Goal: Task Accomplishment & Management: Complete application form

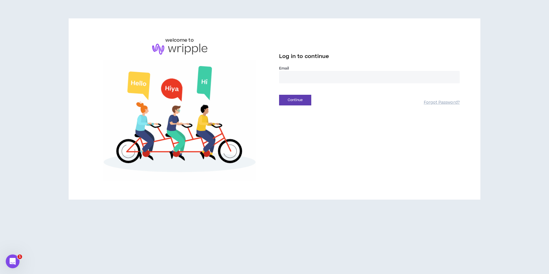
click at [302, 78] on input "email" at bounding box center [369, 77] width 180 height 12
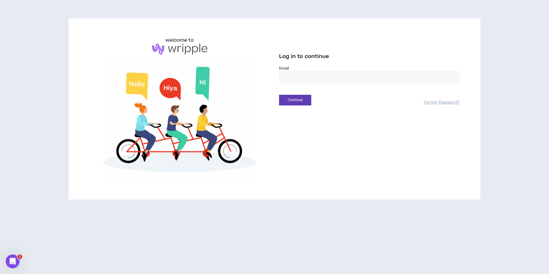
type input "**********"
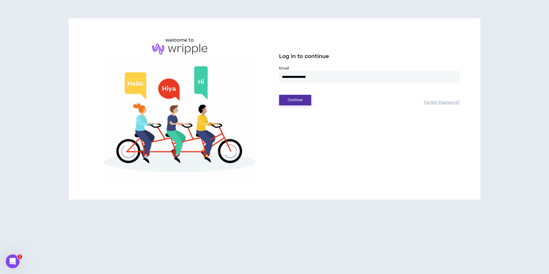
click at [302, 100] on button "Continue" at bounding box center [295, 100] width 32 height 11
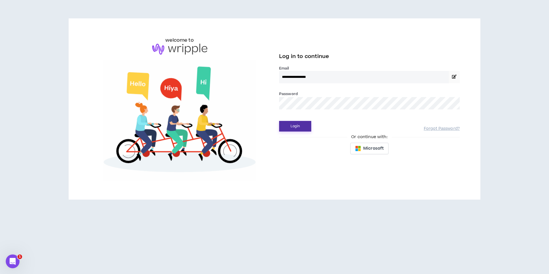
click at [299, 129] on button "Login" at bounding box center [295, 126] width 32 height 11
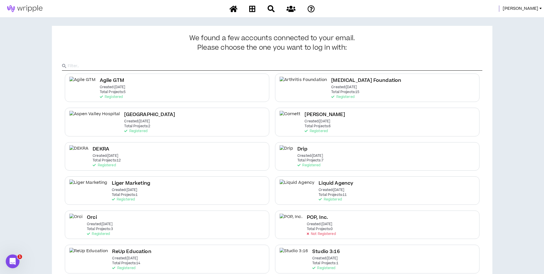
click at [532, 6] on span "Mason" at bounding box center [521, 8] width 36 height 6
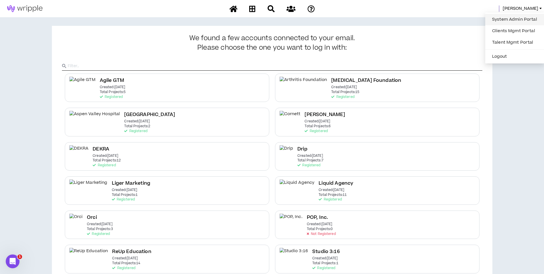
click at [506, 18] on link "System Admin Portal" at bounding box center [515, 19] width 52 height 9
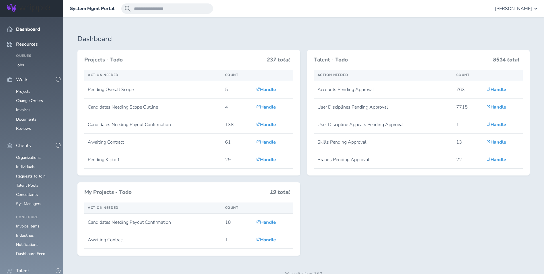
scroll to position [76, 0]
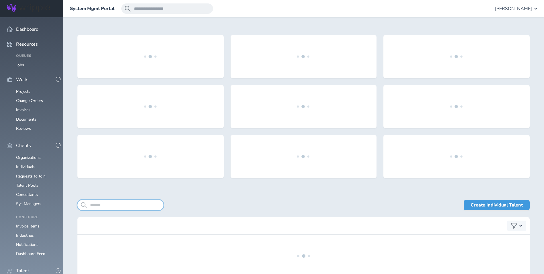
click at [133, 203] on input "search" at bounding box center [120, 205] width 86 height 10
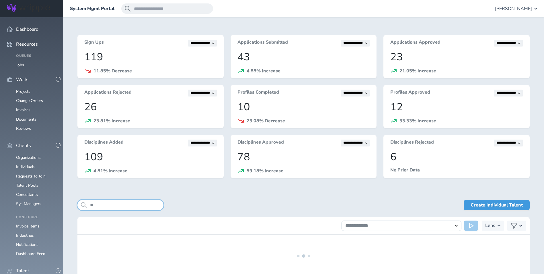
type input "*"
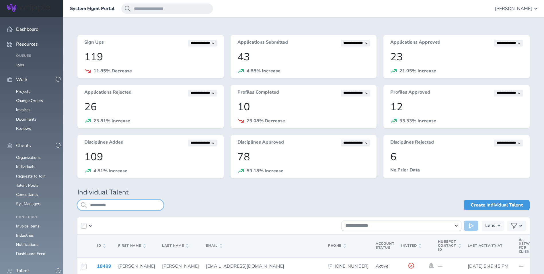
type input "*********"
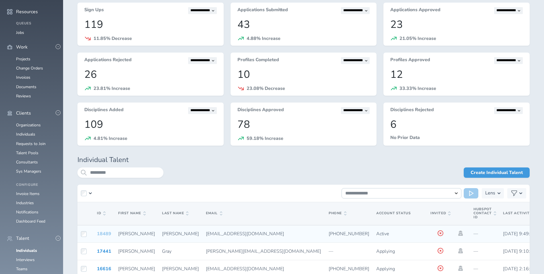
click at [99, 233] on link "18489" at bounding box center [104, 233] width 14 height 6
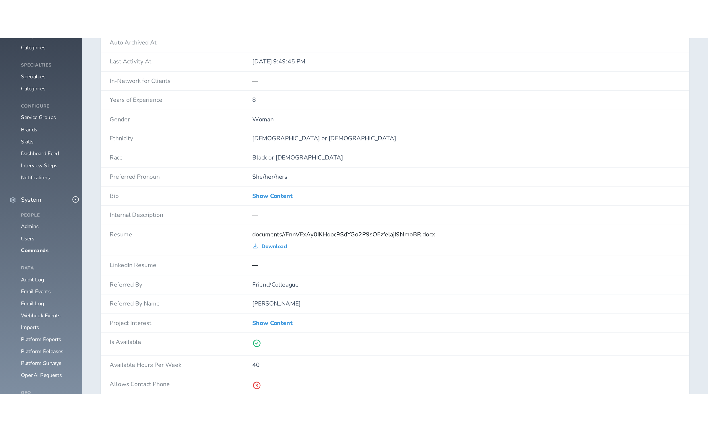
scroll to position [399, 0]
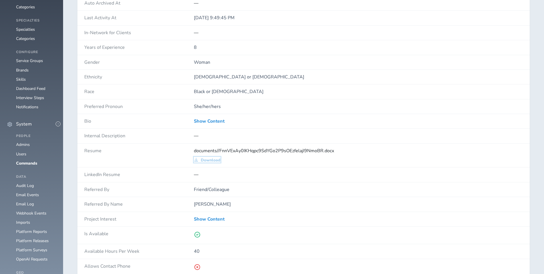
click at [206, 160] on span "Download" at bounding box center [211, 160] width 20 height 5
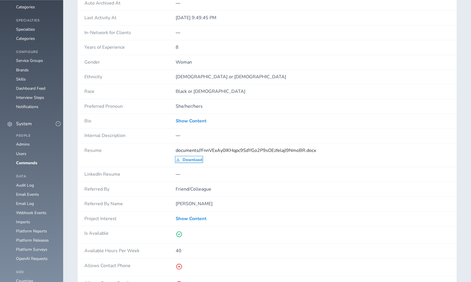
scroll to position [0, 0]
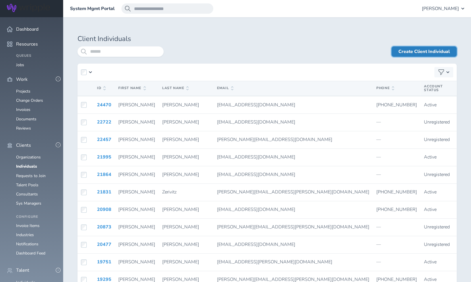
click at [421, 56] on link "Create Client Individual" at bounding box center [423, 51] width 65 height 10
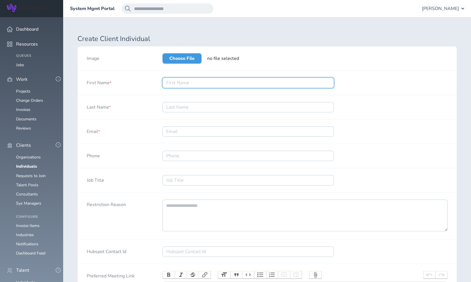
click at [197, 80] on input "First Name *" at bounding box center [247, 83] width 171 height 10
type input "Sandra"
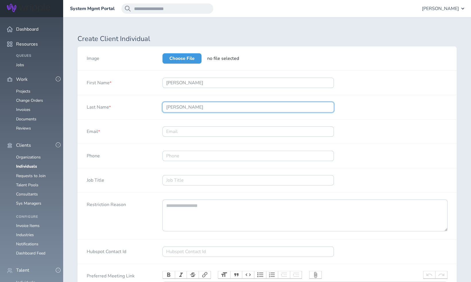
type input "Gurley"
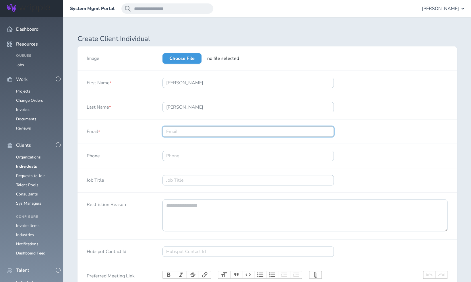
paste input "sandra@ligermarketing.com"
type input "sandra@ligermarketing.com"
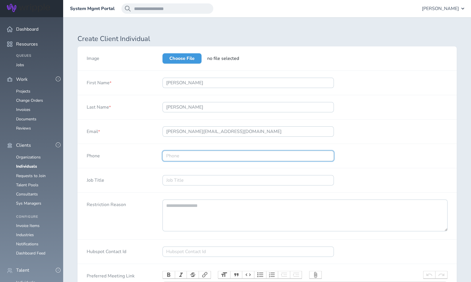
click at [196, 157] on input "Phone" at bounding box center [247, 156] width 171 height 10
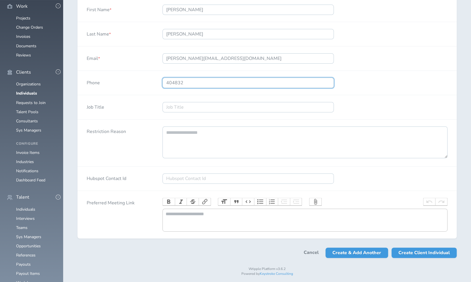
scroll to position [73, 0]
type input "4048325143"
click at [362, 87] on div "Phone 4048325143" at bounding box center [266, 83] width 379 height 24
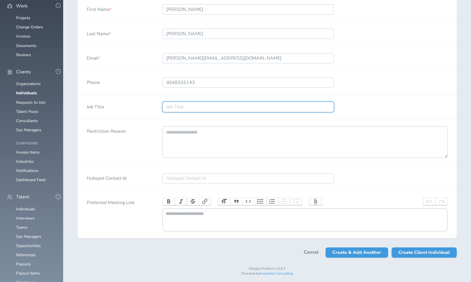
click at [279, 105] on input "Job Title" at bounding box center [247, 107] width 171 height 10
type input "Director, Creative Design"
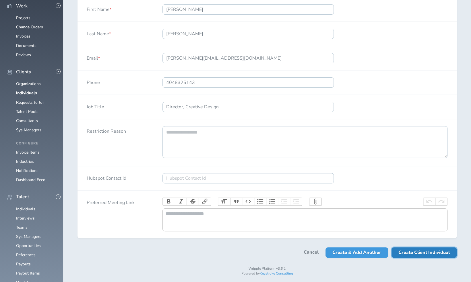
click at [411, 258] on span "Create Client Individual" at bounding box center [423, 253] width 51 height 10
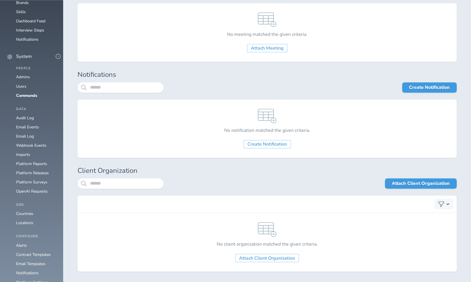
scroll to position [517, 0]
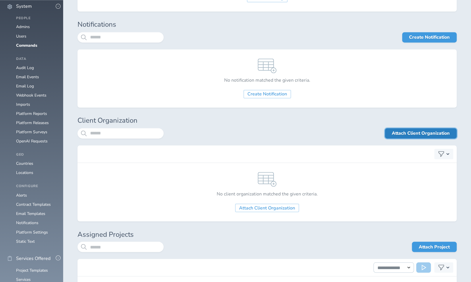
click at [408, 130] on link "Attach Client Organization" at bounding box center [421, 133] width 72 height 10
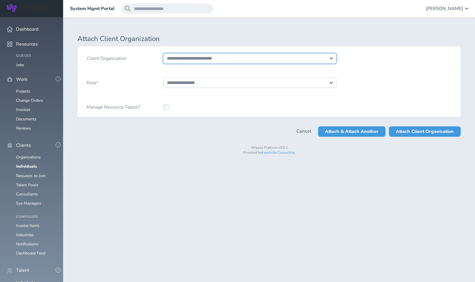
click at [255, 58] on select "**********" at bounding box center [249, 58] width 173 height 10
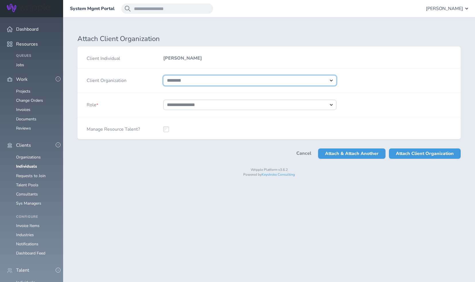
click at [163, 75] on select "**********" at bounding box center [249, 80] width 173 height 10
select select "****"
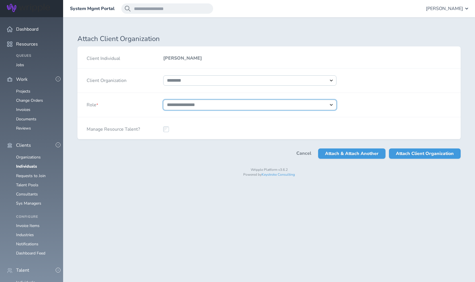
click at [219, 104] on select "**********" at bounding box center [249, 105] width 173 height 10
select select "*"
click at [163, 100] on select "**********" at bounding box center [249, 105] width 173 height 10
click at [247, 123] on div at bounding box center [250, 128] width 192 height 22
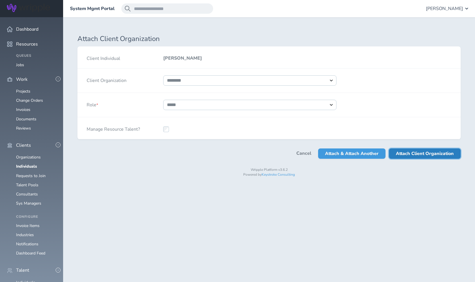
click at [412, 155] on span "Attach Client Organization" at bounding box center [425, 154] width 58 height 10
select select
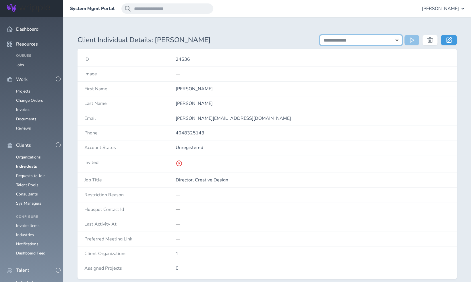
click at [379, 42] on select "**********" at bounding box center [361, 40] width 82 height 10
select select "**********"
click at [320, 35] on select "**********" at bounding box center [361, 40] width 82 height 10
click at [411, 42] on icon at bounding box center [412, 40] width 5 height 6
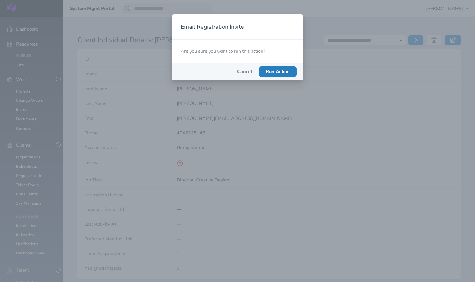
click at [281, 70] on span "Run Action" at bounding box center [278, 72] width 24 height 6
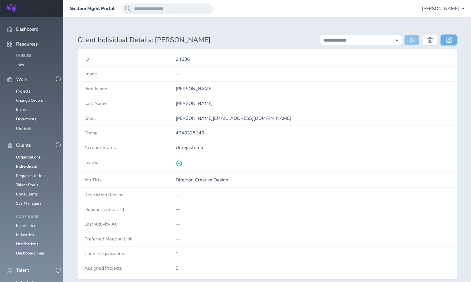
click at [445, 38] on link at bounding box center [449, 40] width 16 height 10
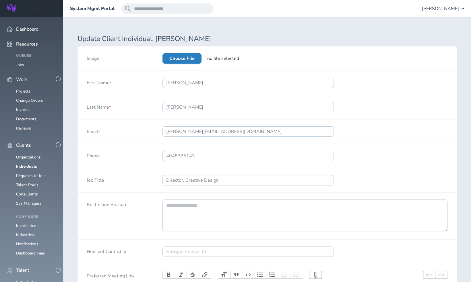
click at [186, 60] on label "Choose File" at bounding box center [181, 58] width 39 height 10
click at [162, 53] on input "Choose File" at bounding box center [162, 53] width 0 height 0
type input "**********"
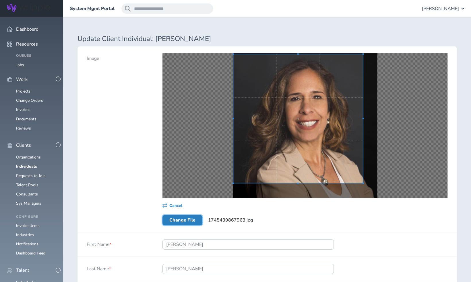
click at [211, 42] on div "Update Client Individual: Sandra Gurley Image Cancel Change File 1745439867963.…" at bounding box center [266, 254] width 379 height 439
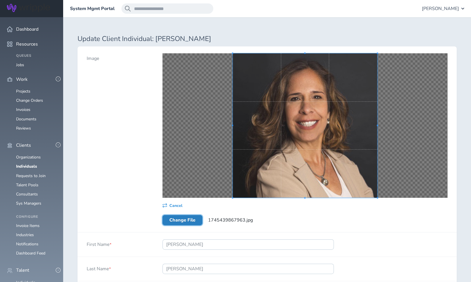
click at [388, 203] on div "Cancel Change File 1745439867963.jpg" at bounding box center [304, 139] width 303 height 186
click at [289, 221] on div "Cancel Change File 1745439867963.jpg" at bounding box center [304, 139] width 303 height 186
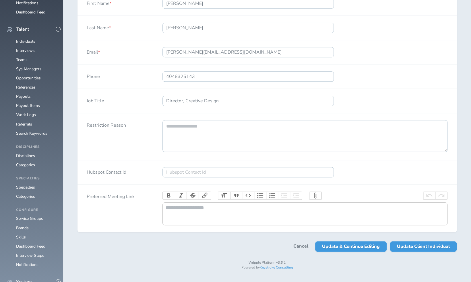
scroll to position [244, 0]
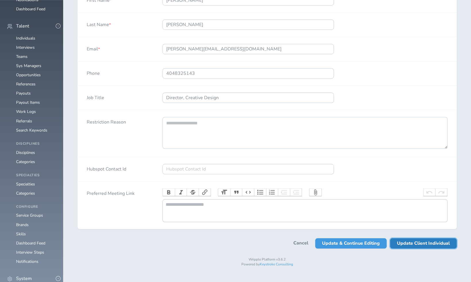
click at [417, 249] on span "Update Client Individual" at bounding box center [423, 243] width 53 height 10
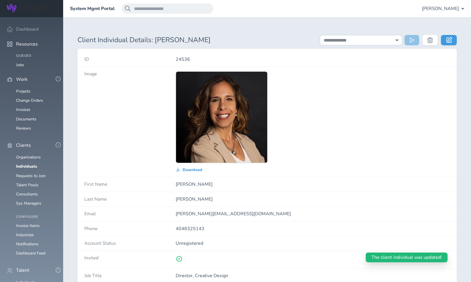
click at [34, 29] on span "Dashboard" at bounding box center [27, 29] width 22 height 5
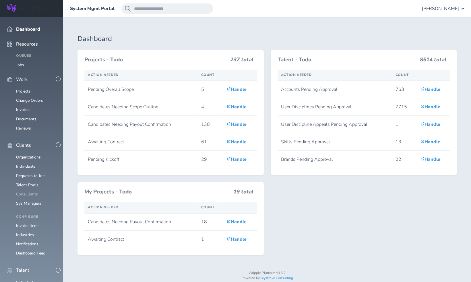
click at [30, 192] on link "Consultants" at bounding box center [27, 194] width 22 height 5
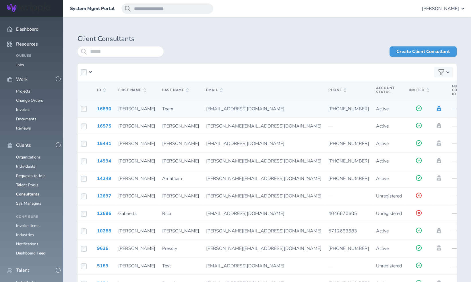
click at [436, 108] on icon at bounding box center [438, 108] width 5 height 5
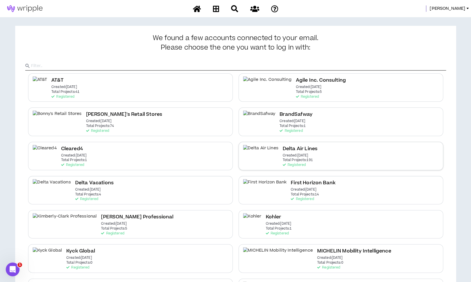
click at [301, 156] on div "Delta Air Lines Created: [DATE] Total Projects: 191 Registered" at bounding box center [340, 156] width 205 height 28
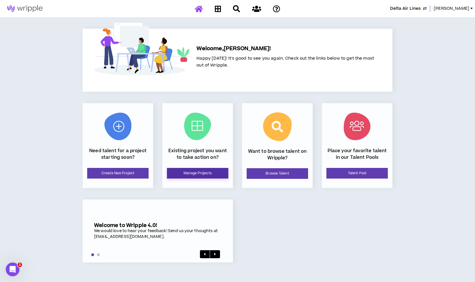
click at [208, 172] on link "Manage Projects" at bounding box center [197, 173] width 61 height 11
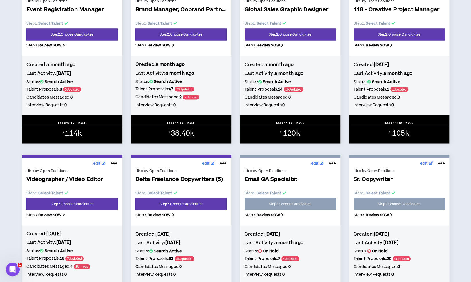
scroll to position [653, 0]
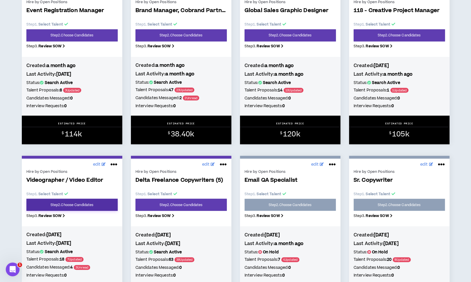
click at [100, 211] on link "Step 2 . Choose Candidates" at bounding box center [71, 205] width 91 height 12
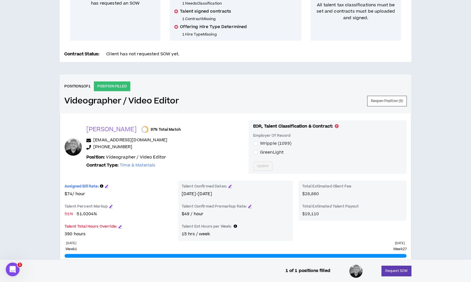
scroll to position [160, 0]
